Goal: Check status: Check status

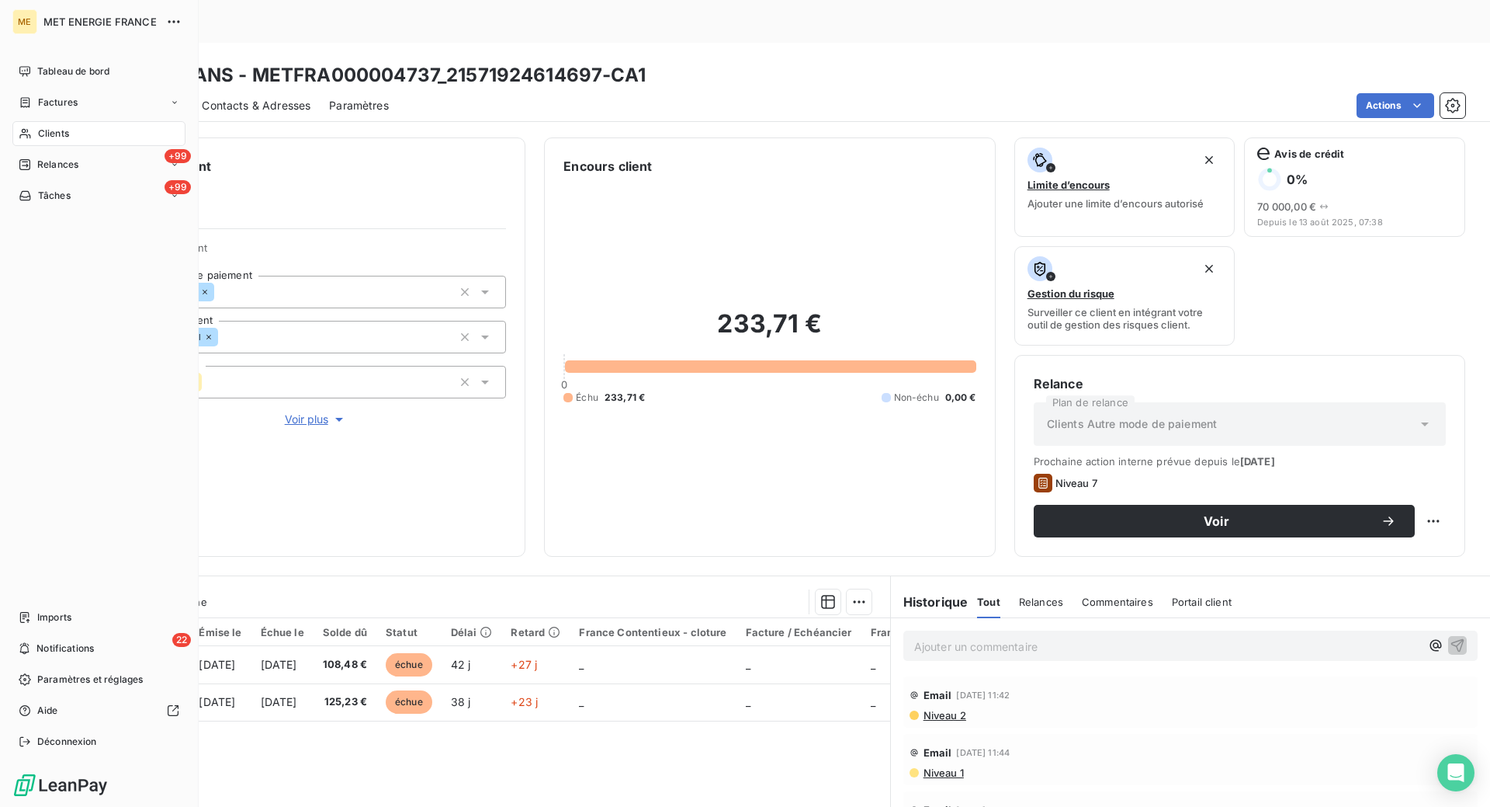
click at [50, 135] on span "Clients" at bounding box center [53, 134] width 31 height 14
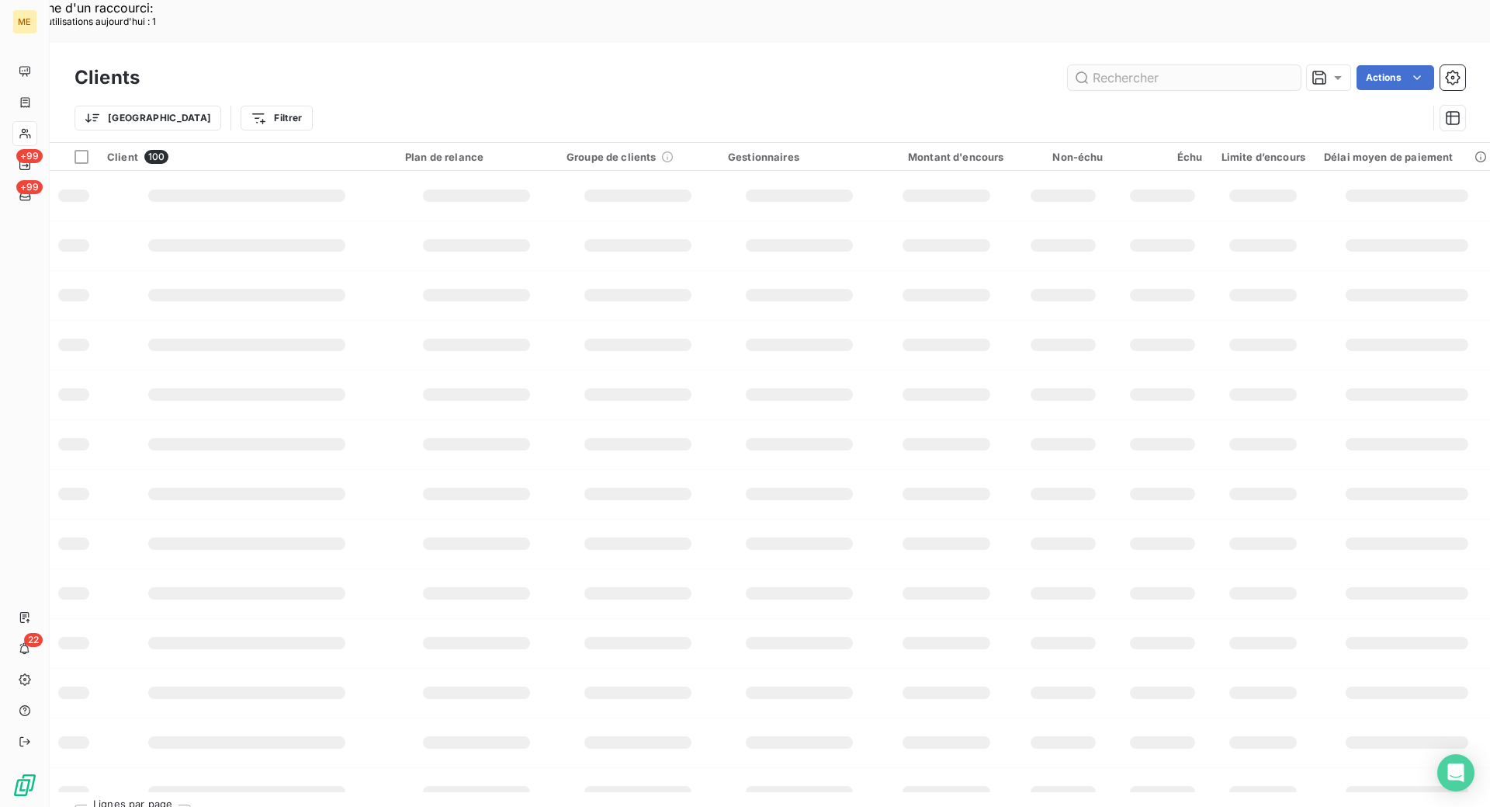
click at [1169, 65] on input "text" at bounding box center [1184, 77] width 233 height 25
type input "METFRA000002022"
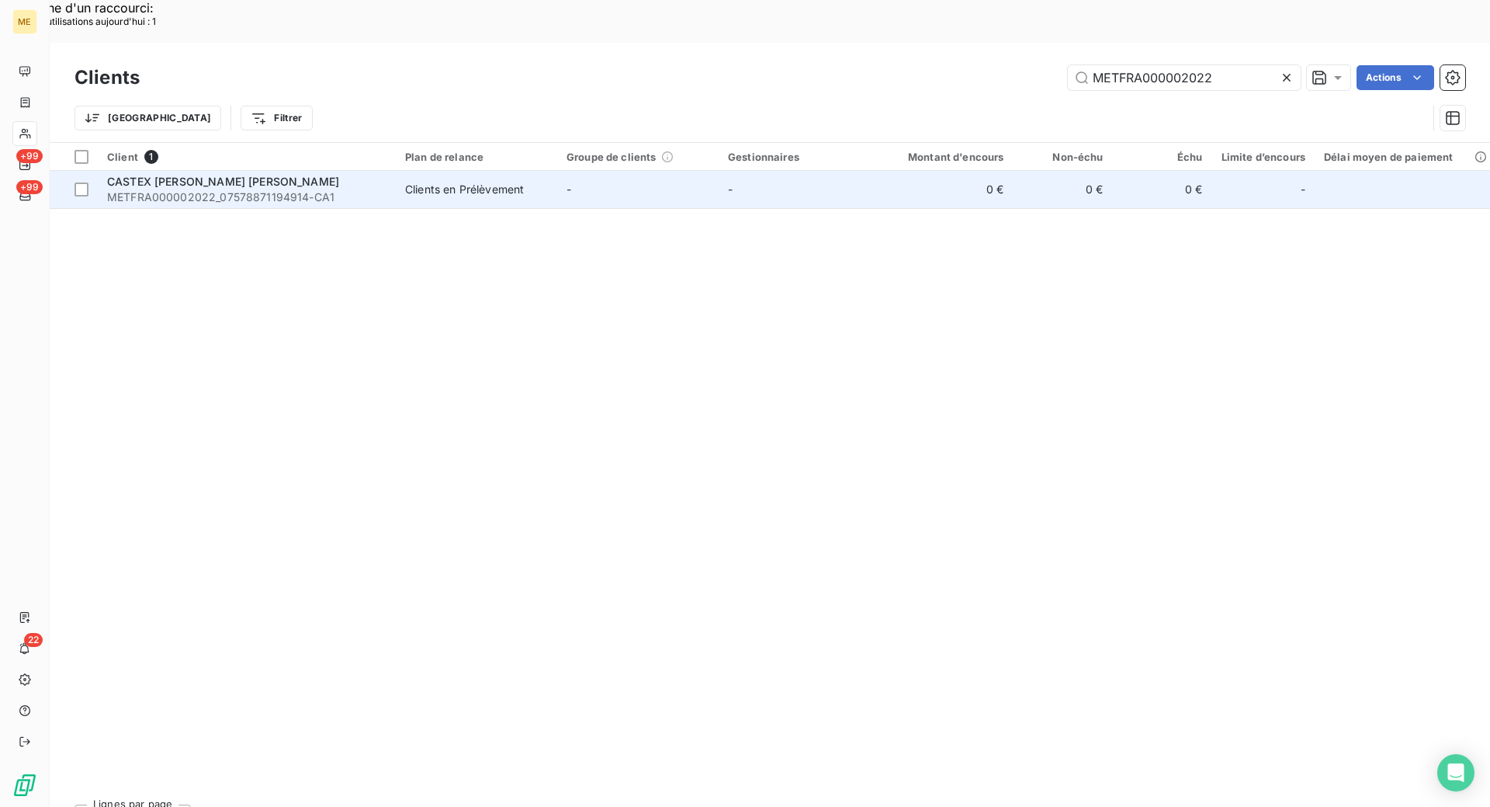
click at [366, 189] on span "METFRA000002022_07578871194914-CA1" at bounding box center [246, 197] width 279 height 16
